Goal: Task Accomplishment & Management: Use online tool/utility

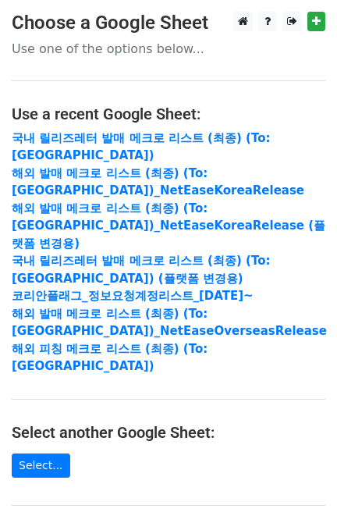
scroll to position [282, 0]
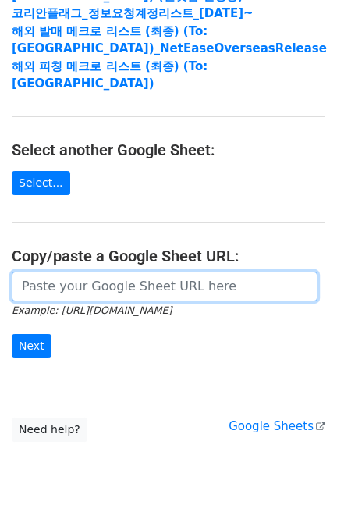
click at [101, 272] on input "url" at bounding box center [165, 287] width 306 height 30
paste input "https://docs.google.com/spreadsheets/d/1KHcYv3-vWRWtZN51Yi1JdLg8VtCH7JkDX6q9Zm9…"
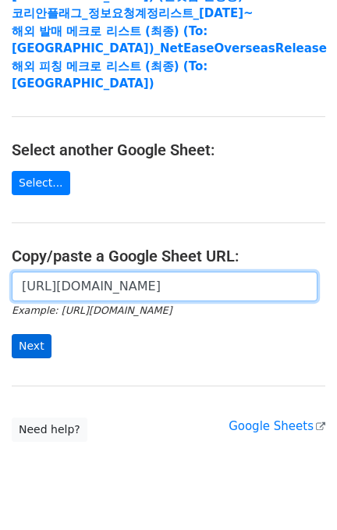
scroll to position [0, 371]
type input "https://docs.google.com/spreadsheets/d/1KHcYv3-vWRWtZN51Yi1JdLg8VtCH7JkDX6q9Zm9…"
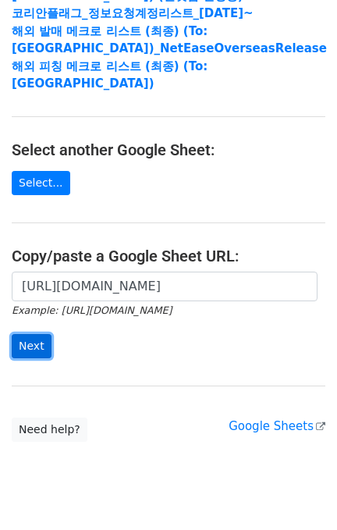
click at [26, 334] on input "Next" at bounding box center [32, 346] width 40 height 24
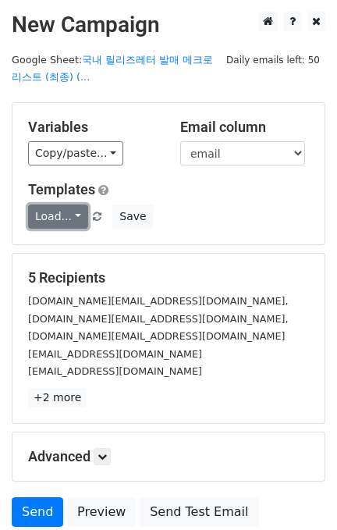
click at [55, 217] on link "Load..." at bounding box center [58, 216] width 60 height 24
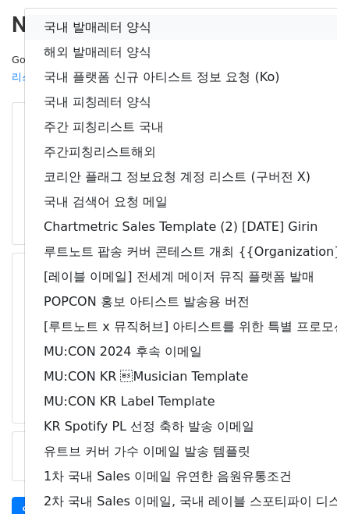
click at [116, 28] on link "국내 발매레터 양식" at bounding box center [275, 27] width 501 height 25
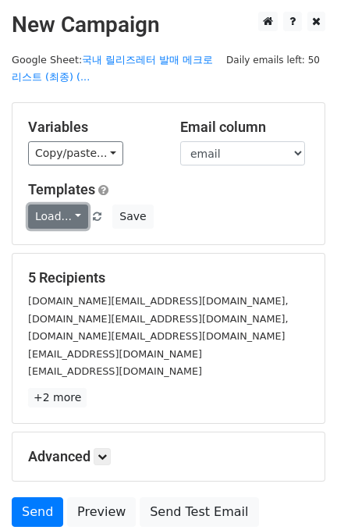
click at [44, 226] on link "Load..." at bounding box center [58, 216] width 60 height 24
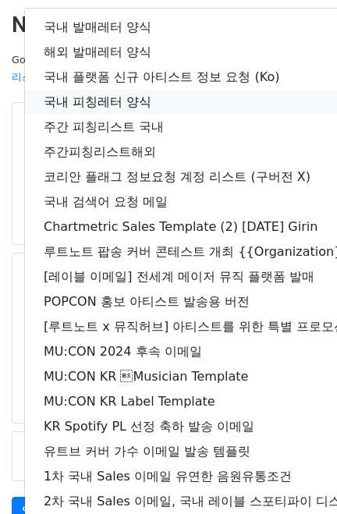
click at [137, 99] on link "국내 피칭레터 양식" at bounding box center [275, 102] width 501 height 25
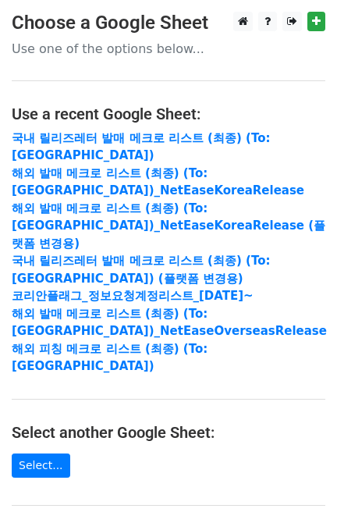
scroll to position [282, 0]
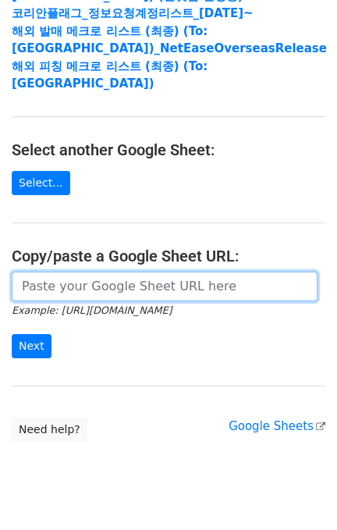
click at [98, 272] on input "url" at bounding box center [165, 287] width 306 height 30
paste input "https://docs.google.com/spreadsheets/d/10-g-4NWTLrL6OXxJ_5sBwpTfO1BSsrw8gUBcReE…"
type input "https://docs.google.com/spreadsheets/d/10-g-4NWTLrL6OXxJ_5sBwpTfO1BSsrw8gUBcReE…"
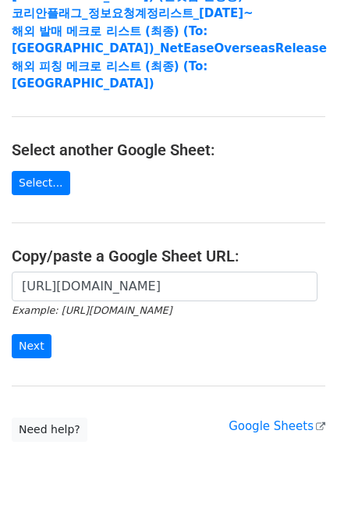
click at [30, 325] on div "https://docs.google.com/spreadsheets/d/10-g-4NWTLrL6OXxJ_5sBwpTfO1BSsrw8gUBcReE…" at bounding box center [168, 323] width 337 height 103
click at [30, 334] on input "Next" at bounding box center [32, 346] width 40 height 24
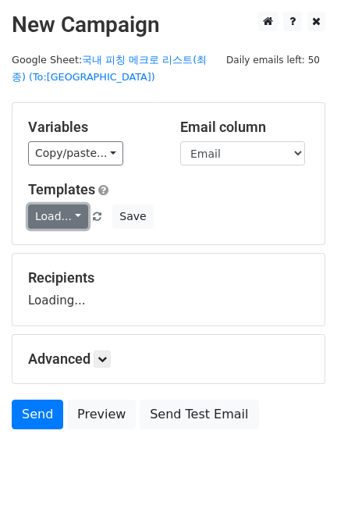
click at [43, 215] on link "Load..." at bounding box center [58, 216] width 60 height 24
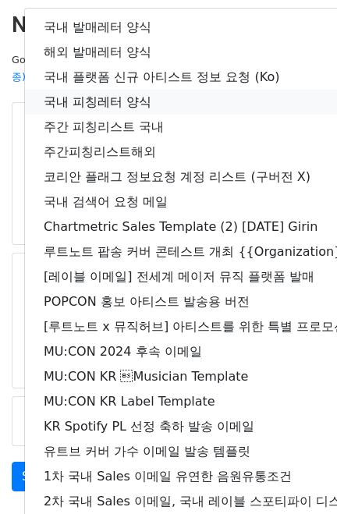
click at [147, 94] on link "국내 피칭레터 양식" at bounding box center [275, 102] width 501 height 25
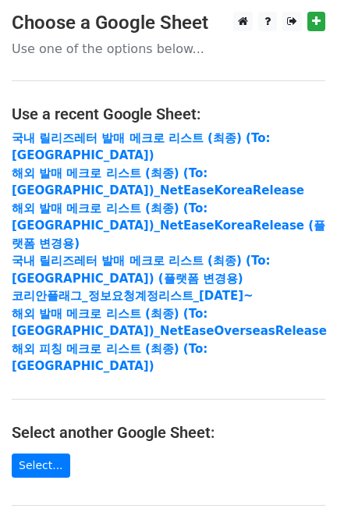
scroll to position [282, 0]
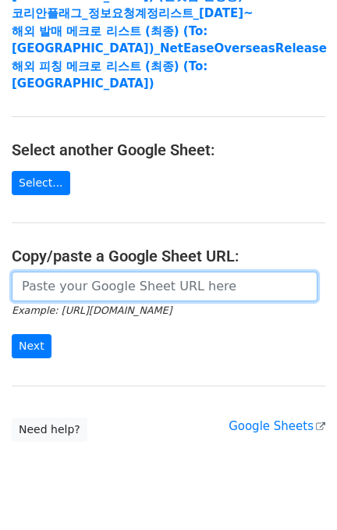
click at [105, 272] on input "url" at bounding box center [165, 287] width 306 height 30
paste input "https://docs.google.com/spreadsheets/d/1ued4cc7TRaPvPzbE_p4sOGjvnuqSmUQWSe201f-…"
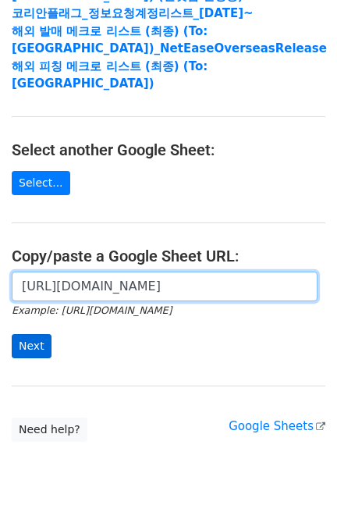
scroll to position [0, 365]
type input "https://docs.google.com/spreadsheets/d/1ued4cc7TRaPvPzbE_p4sOGjvnuqSmUQWSe201f-…"
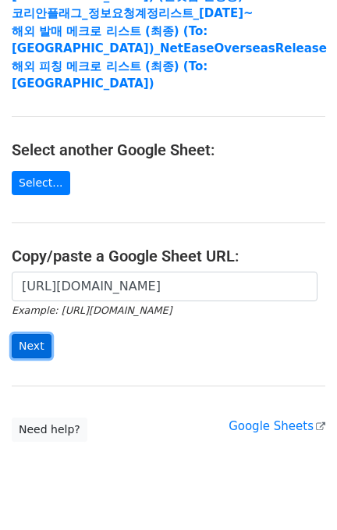
scroll to position [0, 0]
click at [24, 334] on input "Next" at bounding box center [32, 346] width 40 height 24
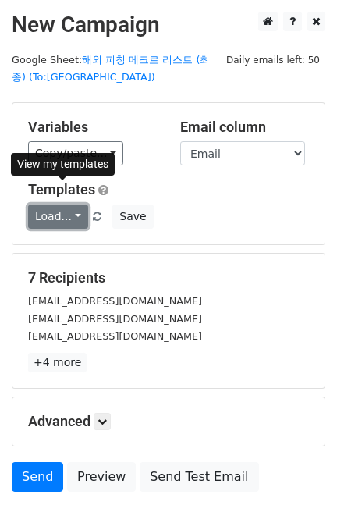
click at [61, 215] on link "Load..." at bounding box center [58, 216] width 60 height 24
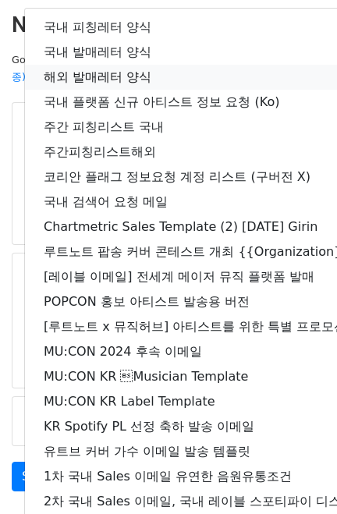
click at [89, 70] on link "해외 발매레터 양식" at bounding box center [275, 77] width 501 height 25
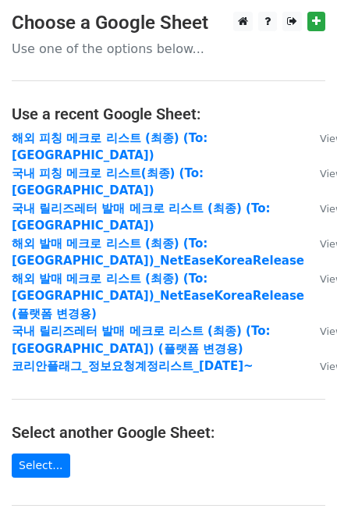
scroll to position [265, 0]
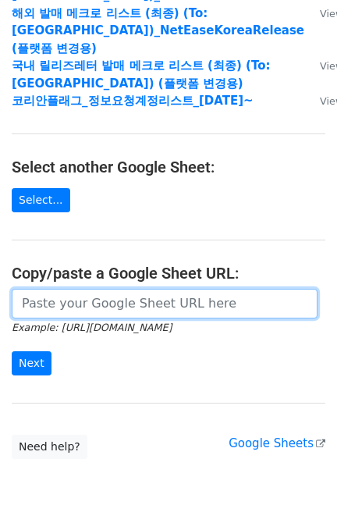
click at [69, 289] on input "url" at bounding box center [165, 304] width 306 height 30
paste input "https://docs.google.com/spreadsheets/d/1KHcYv3-vWRWtZN51Yi1JdLg8VtCH7JkDX6q9Zm9…"
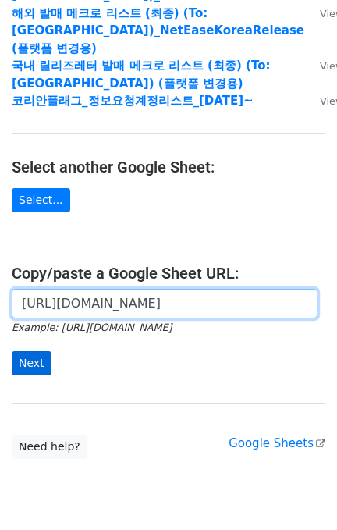
type input "https://docs.google.com/spreadsheets/d/1KHcYv3-vWRWtZN51Yi1JdLg8VtCH7JkDX6q9Zm9…"
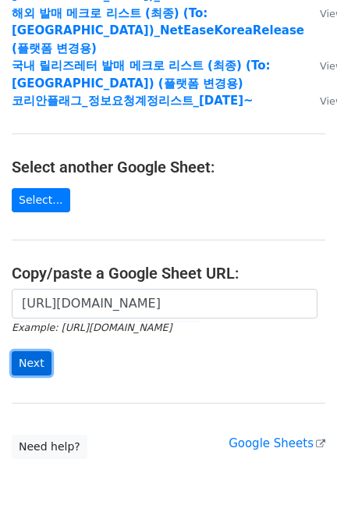
click at [32, 351] on input "Next" at bounding box center [32, 363] width 40 height 24
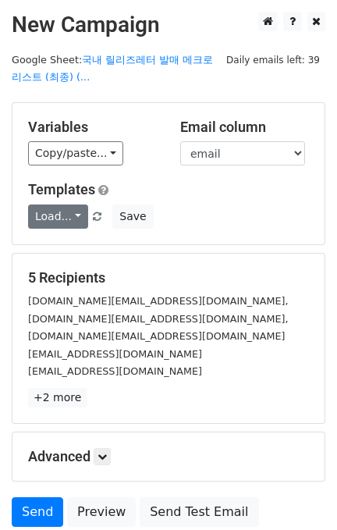
click at [44, 202] on div "Templates Load... 해외 발매레터 양식 국내 피칭레터 양식 국내 발매레터 양식 국내 플랫폼 신규 아티스트 정보 요청 (Ko) 주간…" at bounding box center [168, 205] width 304 height 48
click at [48, 208] on link "Load..." at bounding box center [58, 216] width 60 height 24
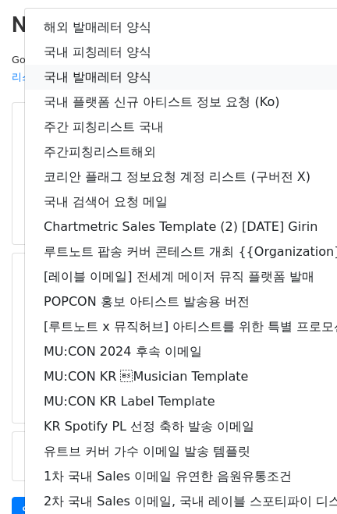
click at [123, 70] on link "국내 발매레터 양식" at bounding box center [275, 77] width 501 height 25
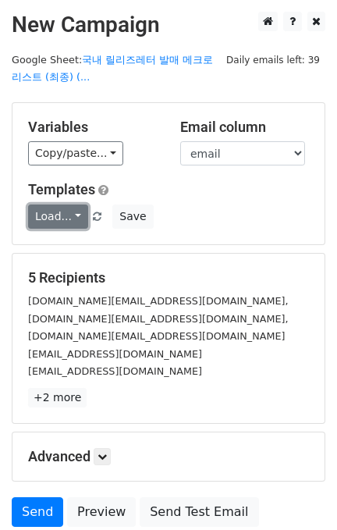
click at [37, 208] on link "Load..." at bounding box center [58, 216] width 60 height 24
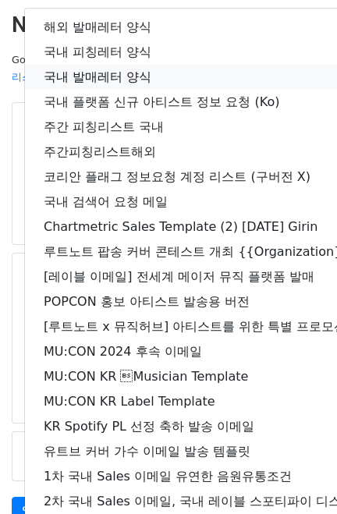
click at [137, 65] on link "국내 발매레터 양식" at bounding box center [275, 77] width 501 height 25
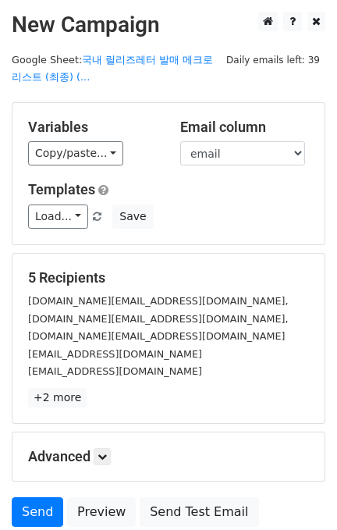
click at [76, 167] on div "Variables Copy/paste... {{email}} {{cc}} {{name}} {{company}} Email column emai…" at bounding box center [168, 173] width 312 height 141
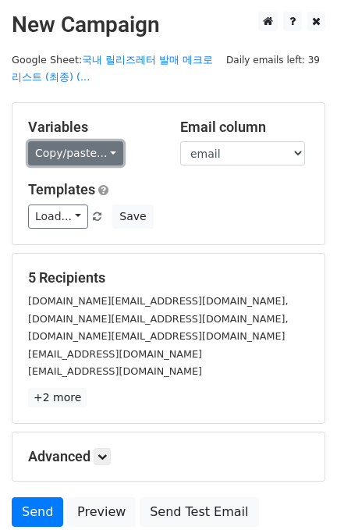
click at [77, 158] on link "Copy/paste..." at bounding box center [75, 153] width 95 height 24
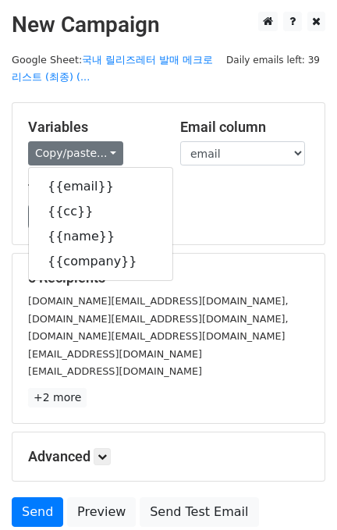
click at [199, 205] on div "Load... 해외 발매레터 양식 국내 피칭레터 양식 국내 발매레터 양식 국내 플랫폼 신규 아티스트 정보 요청 (Ko) 주간 피칭리스트 국내 …" at bounding box center [168, 216] width 304 height 24
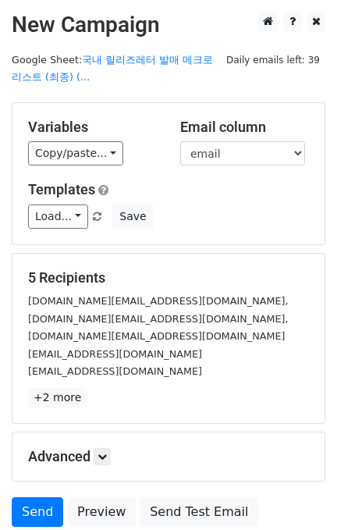
click at [71, 199] on div "Templates Load... 해외 발매레터 양식 국내 피칭레터 양식 국내 발매레터 양식 국내 플랫폼 신규 아티스트 정보 요청 (Ko) 주간…" at bounding box center [168, 205] width 304 height 48
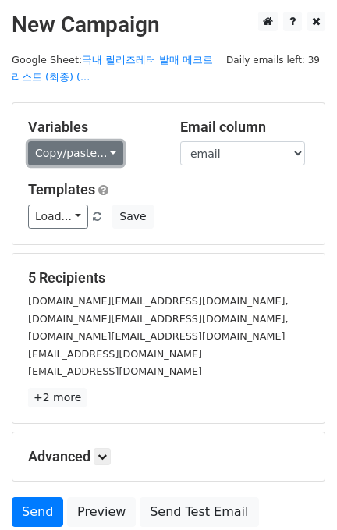
click at [81, 150] on link "Copy/paste..." at bounding box center [75, 153] width 95 height 24
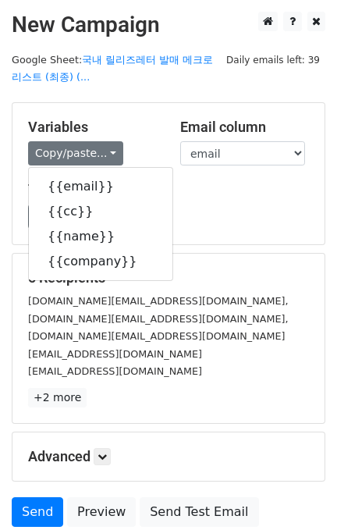
click at [211, 195] on h5 "Templates" at bounding box center [168, 189] width 281 height 17
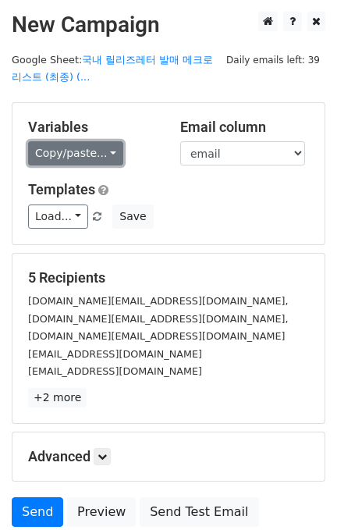
click at [88, 154] on link "Copy/paste..." at bounding box center [75, 153] width 95 height 24
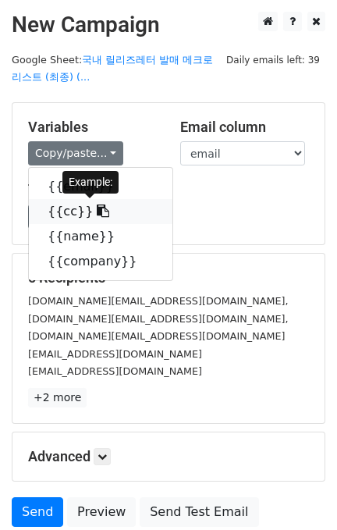
click at [78, 200] on link "{{cc}}" at bounding box center [101, 211] width 144 height 25
